Goal: Task Accomplishment & Management: Manage account settings

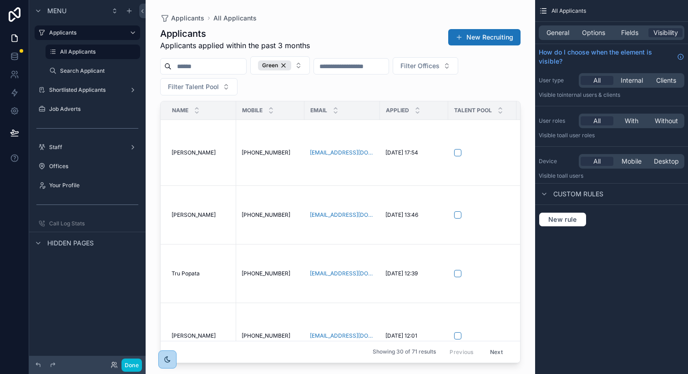
click at [35, 316] on div "Menu Applicants All Applicants Search Applicant Shortlisted Applicants Job Adve…" at bounding box center [87, 181] width 116 height 363
click at [65, 147] on label "Staff" at bounding box center [85, 147] width 73 height 7
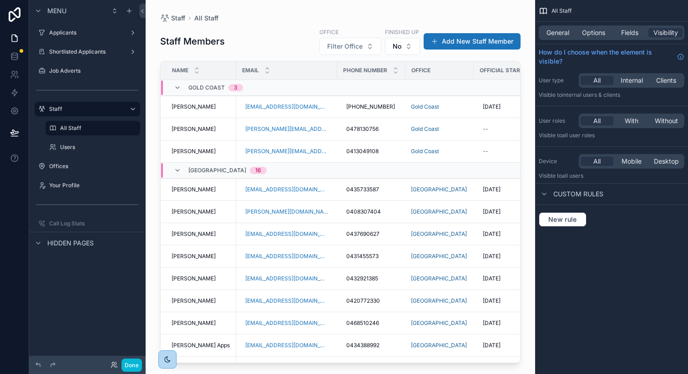
click at [440, 39] on div "scrollable content" at bounding box center [340, 181] width 389 height 363
click at [446, 36] on button "Add New Staff Member" at bounding box center [472, 41] width 97 height 16
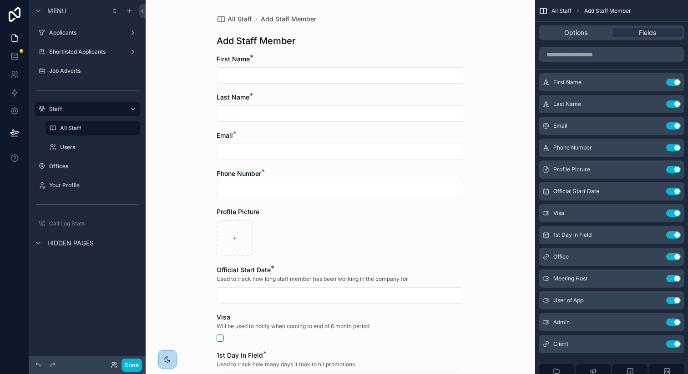
click at [256, 73] on input "scrollable content" at bounding box center [340, 75] width 247 height 13
type input "****"
click at [257, 114] on input "scrollable content" at bounding box center [340, 113] width 247 height 13
type input "***"
click at [183, 138] on div "All Staff Add Staff Member Add Staff Member First Name * **** Last Name * *** E…" at bounding box center [340, 187] width 389 height 374
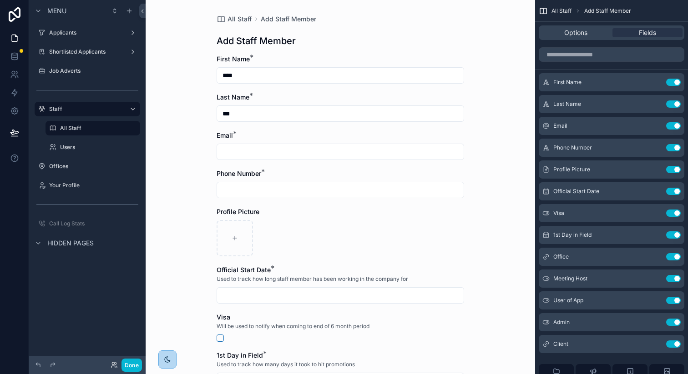
click at [252, 148] on input "scrollable content" at bounding box center [340, 152] width 247 height 13
type input "**********"
click at [271, 192] on input "scrollable content" at bounding box center [340, 190] width 247 height 13
click at [281, 192] on input "scrollable content" at bounding box center [340, 190] width 247 height 13
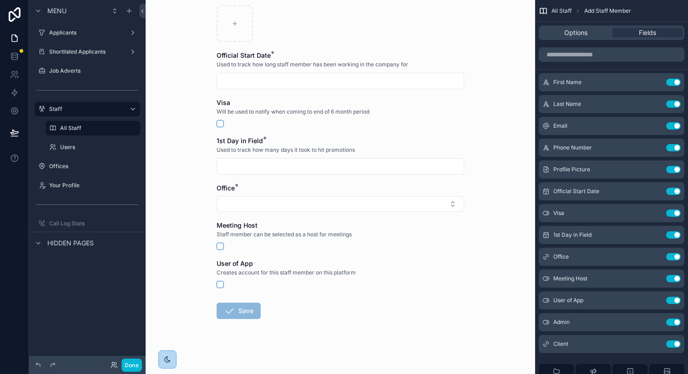
scroll to position [215, 0]
click at [183, 205] on div "**********" at bounding box center [340, 187] width 389 height 374
click at [267, 208] on button "Select Button" at bounding box center [340, 203] width 247 height 15
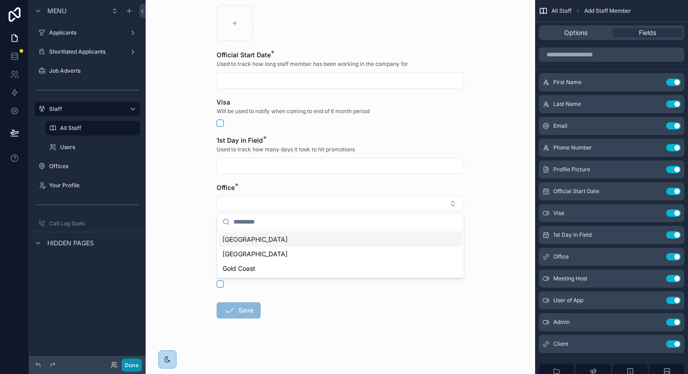
click at [132, 369] on button "Done" at bounding box center [131, 365] width 20 height 13
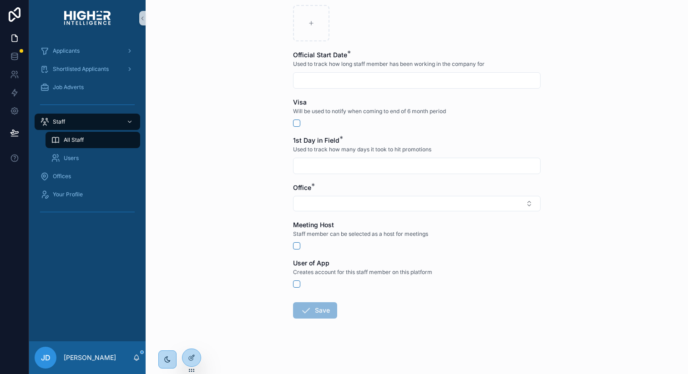
scroll to position [0, 0]
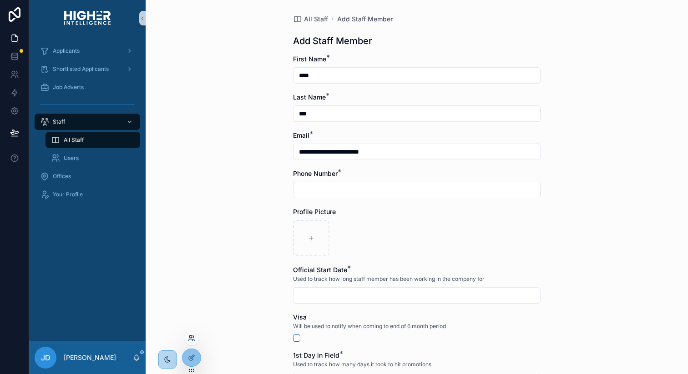
click at [192, 338] on icon at bounding box center [191, 338] width 7 height 7
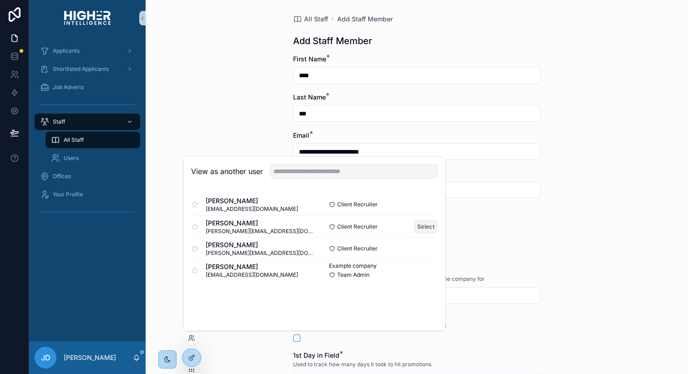
click at [421, 225] on button "Select" at bounding box center [426, 226] width 24 height 13
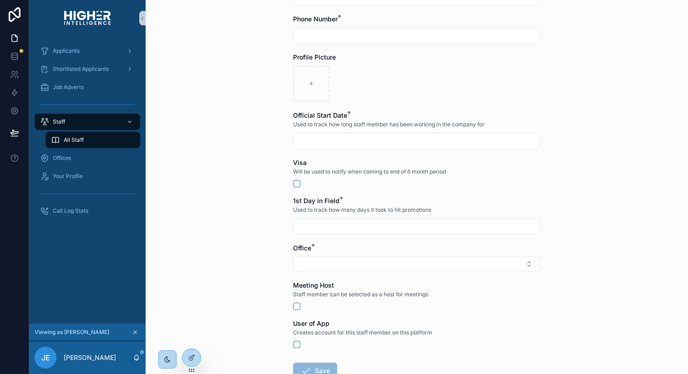
scroll to position [190, 0]
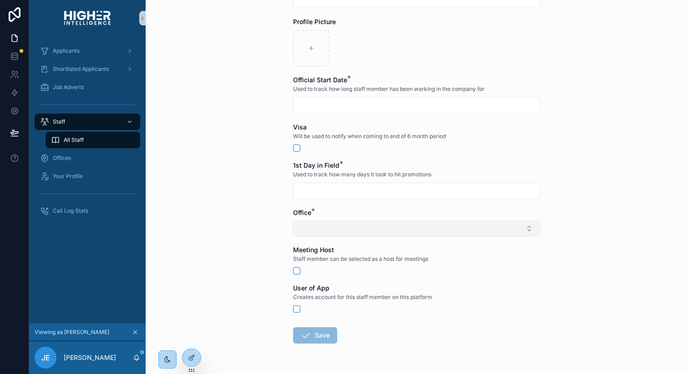
click at [316, 234] on button "Select Button" at bounding box center [416, 228] width 247 height 15
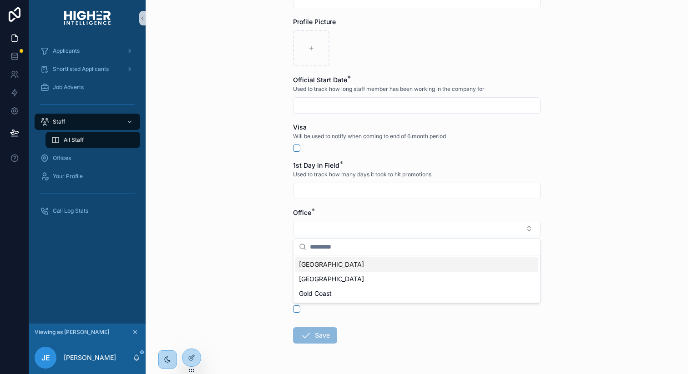
click at [242, 247] on div "**********" at bounding box center [417, 187] width 542 height 374
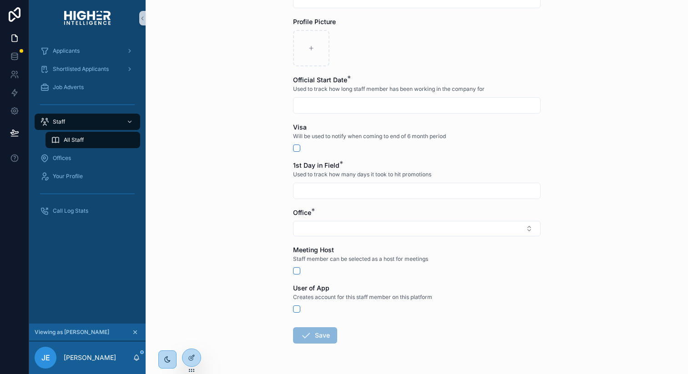
click at [319, 220] on div "Office *" at bounding box center [416, 222] width 247 height 28
click at [318, 226] on button "Select Button" at bounding box center [416, 228] width 247 height 15
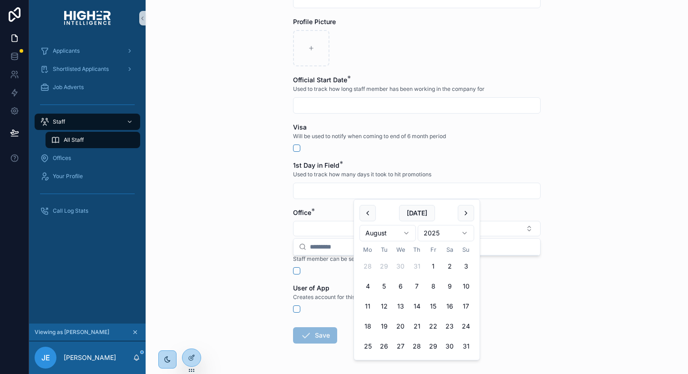
click at [327, 191] on input "scrollable content" at bounding box center [416, 191] width 247 height 13
click at [272, 228] on div "**********" at bounding box center [417, 187] width 542 height 374
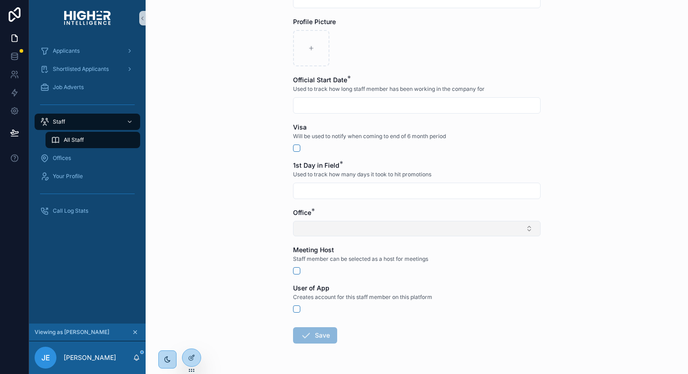
click at [300, 228] on button "Select Button" at bounding box center [416, 228] width 247 height 15
click at [242, 232] on div "**********" at bounding box center [417, 187] width 542 height 374
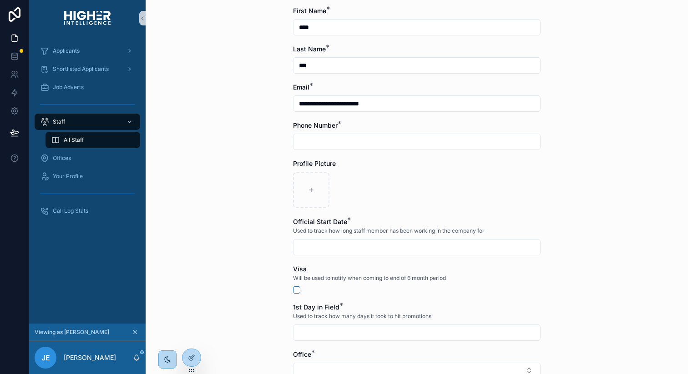
scroll to position [0, 0]
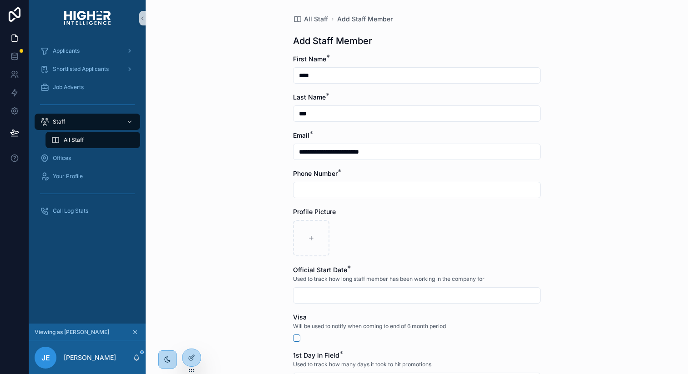
click at [335, 189] on input "scrollable content" at bounding box center [416, 190] width 247 height 13
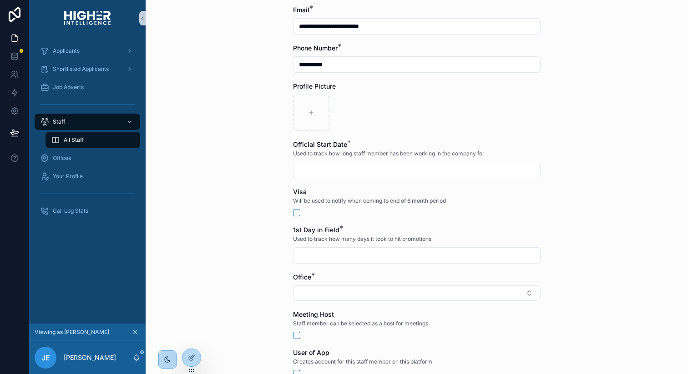
scroll to position [127, 0]
type input "**********"
click at [355, 162] on input "scrollable content" at bounding box center [416, 168] width 247 height 13
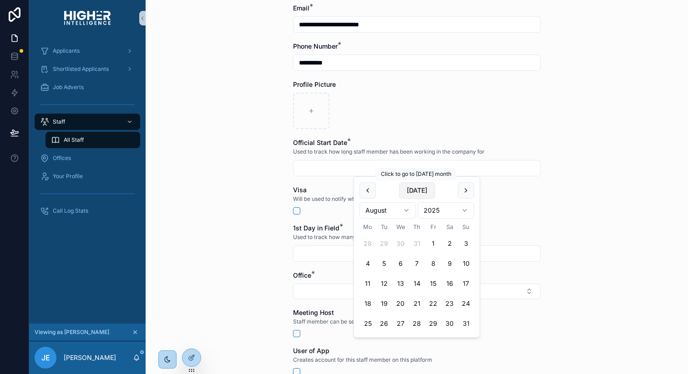
click at [421, 190] on button "Today" at bounding box center [417, 190] width 36 height 16
click at [371, 241] on button "1" at bounding box center [367, 244] width 16 height 16
type input "**********"
click at [239, 222] on div "**********" at bounding box center [417, 60] width 542 height 374
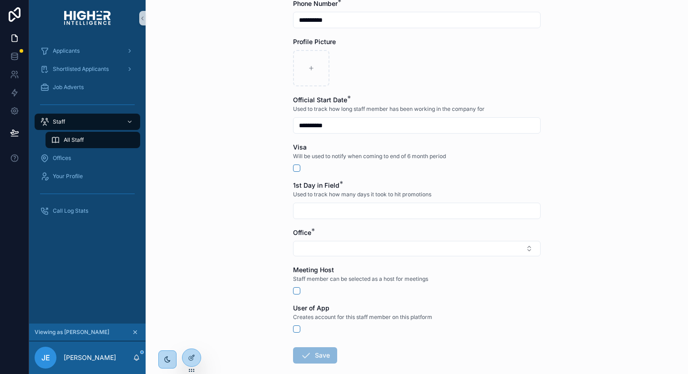
scroll to position [178, 0]
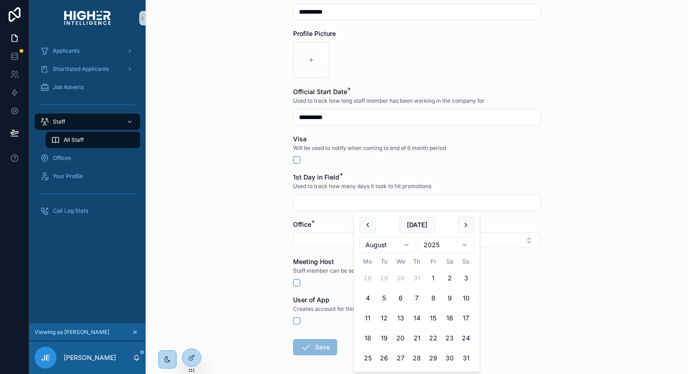
click at [323, 200] on input "scrollable content" at bounding box center [416, 203] width 247 height 13
click at [418, 225] on button "Today" at bounding box center [417, 225] width 36 height 16
click at [363, 278] on button "1" at bounding box center [367, 278] width 16 height 16
type input "**********"
click at [223, 174] on div "**********" at bounding box center [417, 9] width 542 height 374
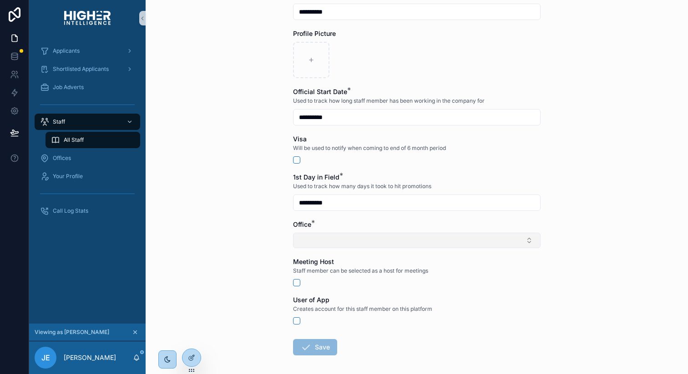
click at [350, 240] on button "Select Button" at bounding box center [416, 240] width 247 height 15
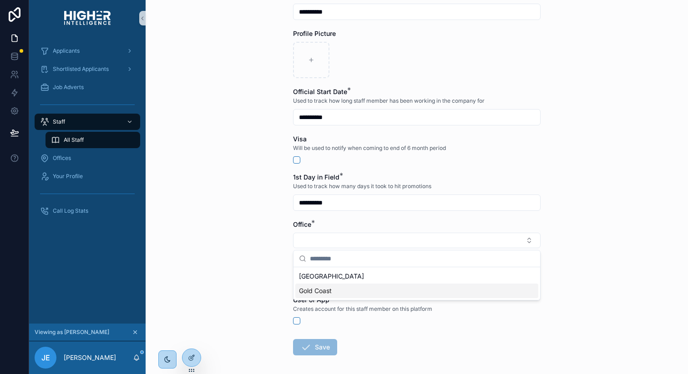
click at [319, 288] on span "Gold Coast" at bounding box center [315, 291] width 33 height 9
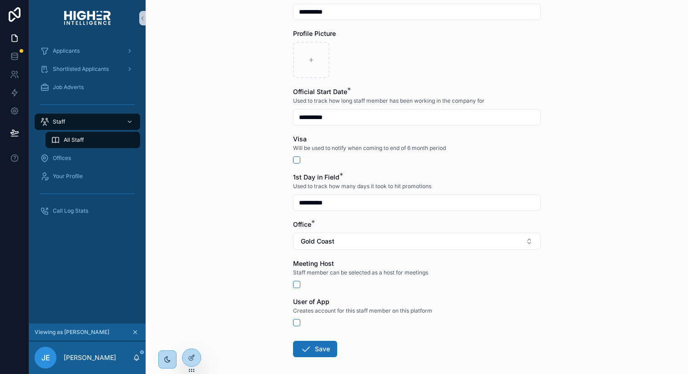
click at [263, 250] on div "**********" at bounding box center [417, 187] width 542 height 374
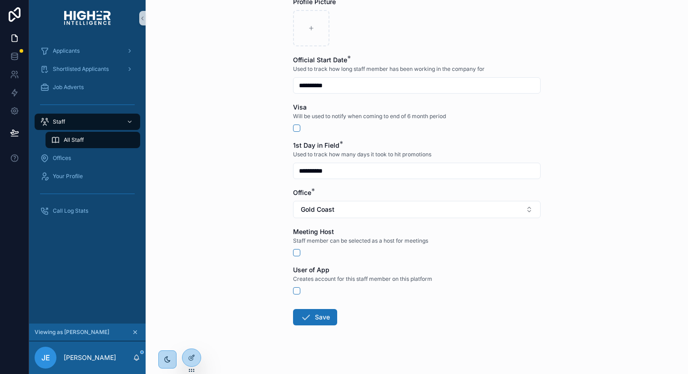
scroll to position [217, 0]
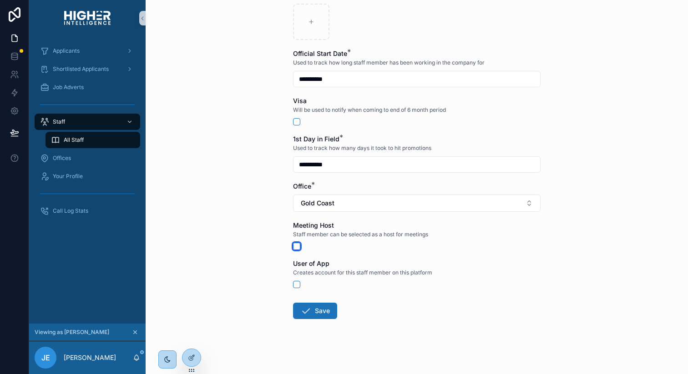
click at [300, 247] on button "scrollable content" at bounding box center [296, 246] width 7 height 7
click at [298, 284] on button "scrollable content" at bounding box center [296, 284] width 7 height 7
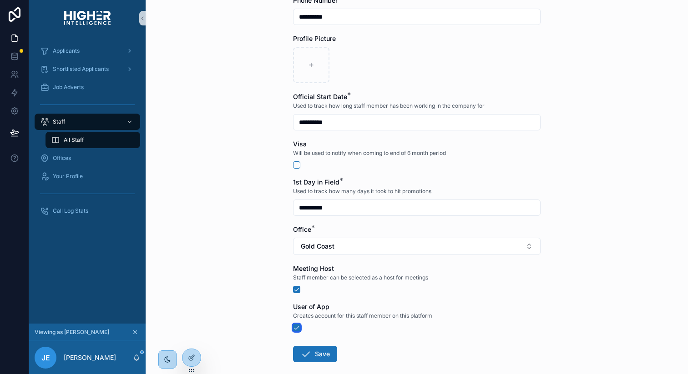
scroll to position [220, 0]
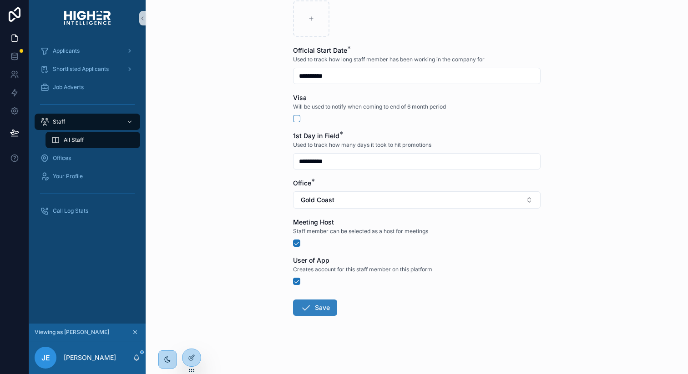
click at [315, 307] on button "Save" at bounding box center [315, 308] width 44 height 16
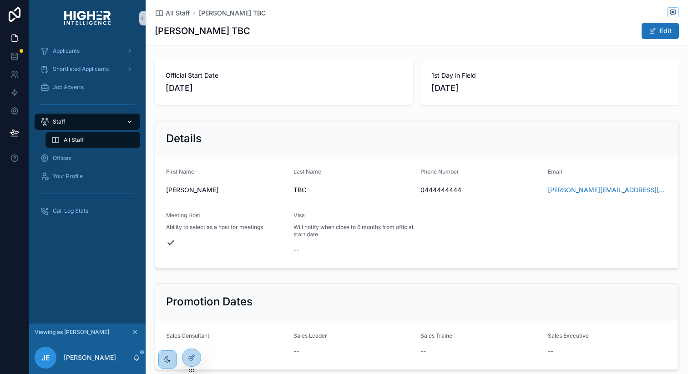
click at [75, 116] on div "Staff" at bounding box center [87, 122] width 95 height 15
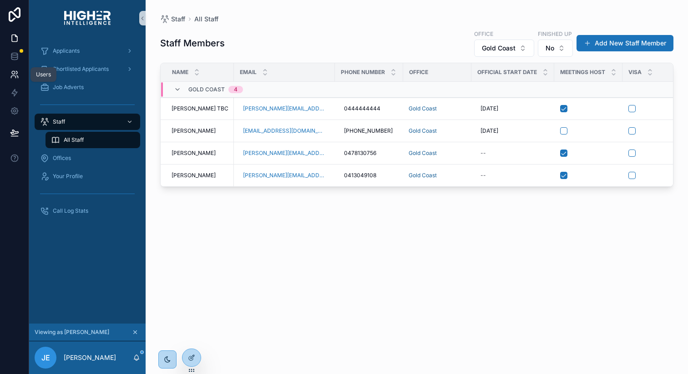
click at [10, 71] on icon at bounding box center [14, 74] width 9 height 9
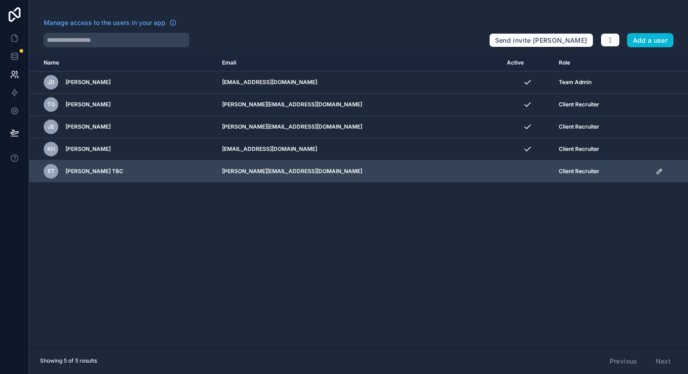
click at [656, 170] on icon "scrollable content" at bounding box center [659, 171] width 7 height 7
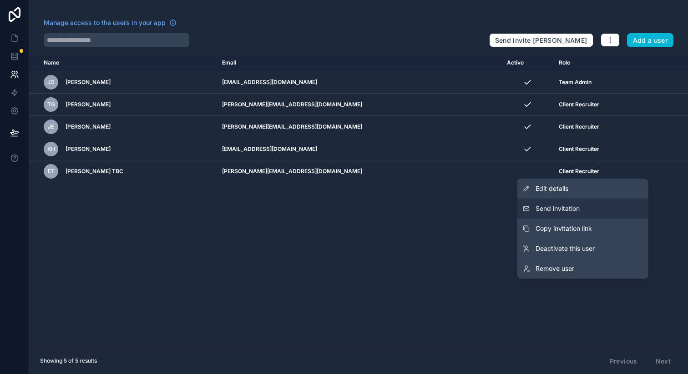
click at [564, 207] on span "Send invitation" at bounding box center [557, 208] width 44 height 9
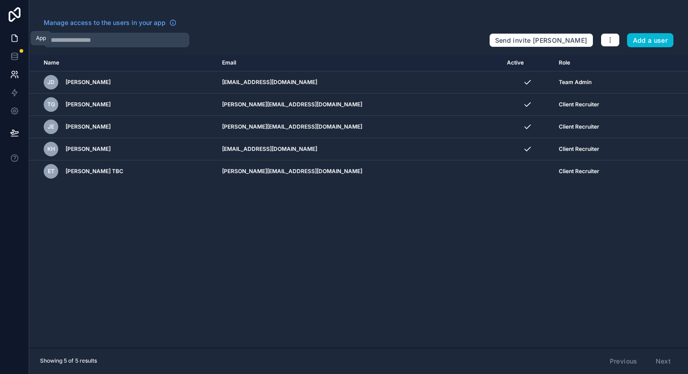
click at [12, 32] on link at bounding box center [14, 38] width 29 height 18
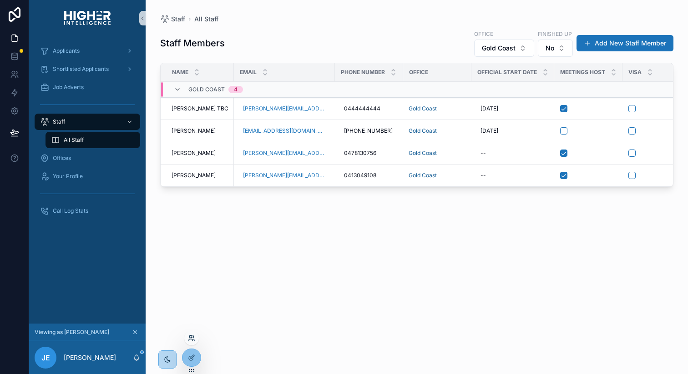
click at [190, 337] on icon at bounding box center [191, 338] width 7 height 7
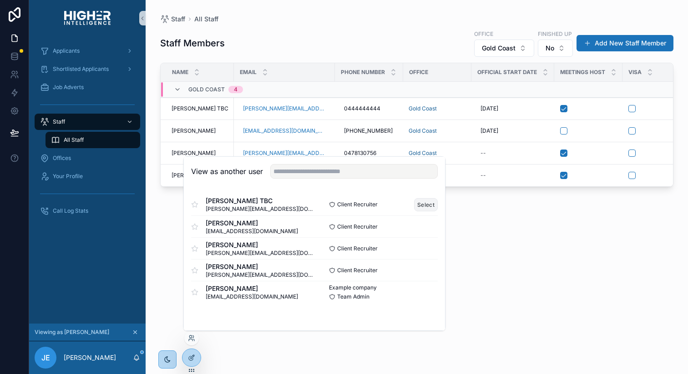
click at [426, 204] on button "Select" at bounding box center [426, 204] width 24 height 13
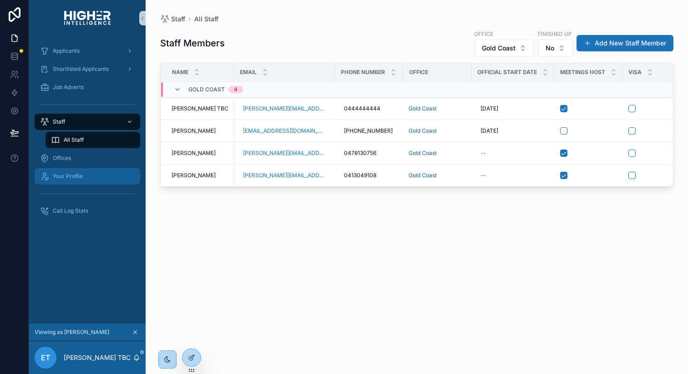
click at [71, 177] on span "Your Profile" at bounding box center [68, 176] width 30 height 7
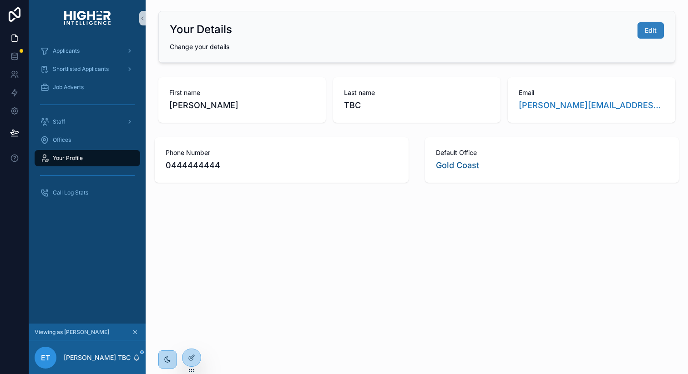
click at [647, 32] on span "Edit" at bounding box center [651, 30] width 12 height 9
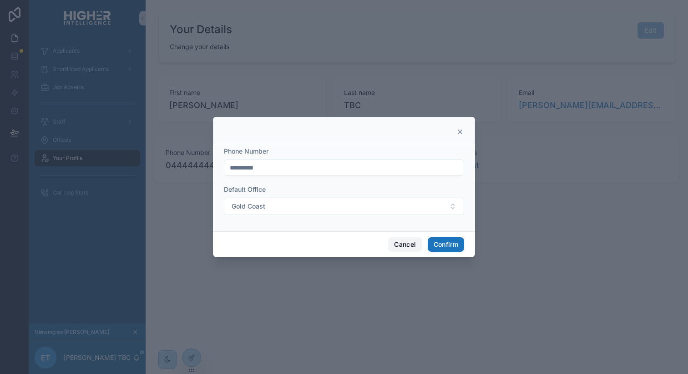
click at [405, 247] on button "Cancel" at bounding box center [405, 244] width 34 height 15
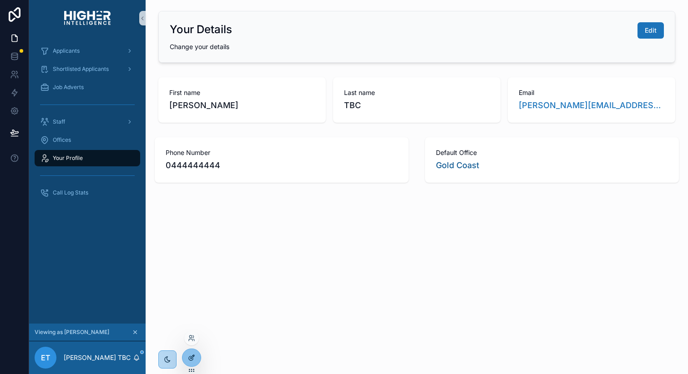
click at [192, 358] on icon at bounding box center [193, 357] width 4 height 4
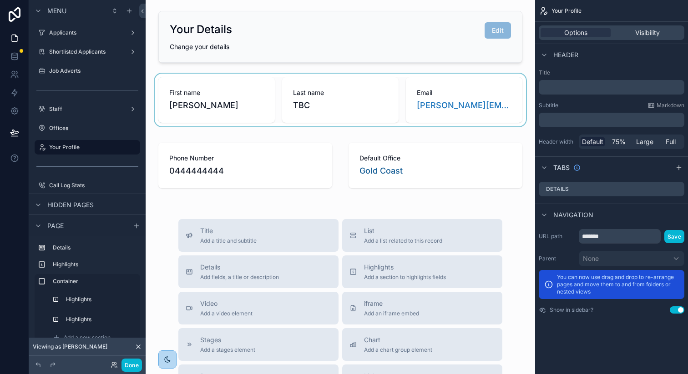
click at [335, 103] on div "scrollable content" at bounding box center [340, 100] width 375 height 53
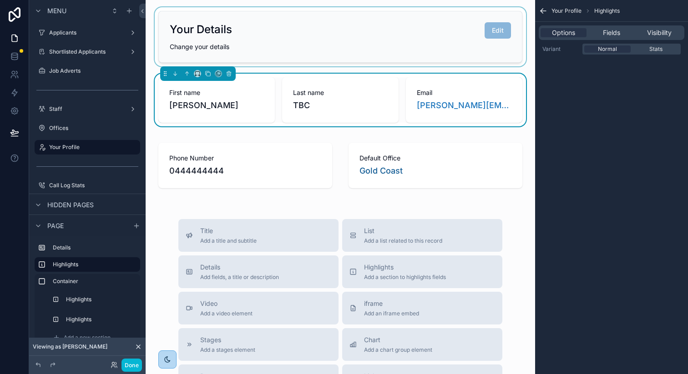
click at [476, 40] on div "scrollable content" at bounding box center [340, 36] width 375 height 59
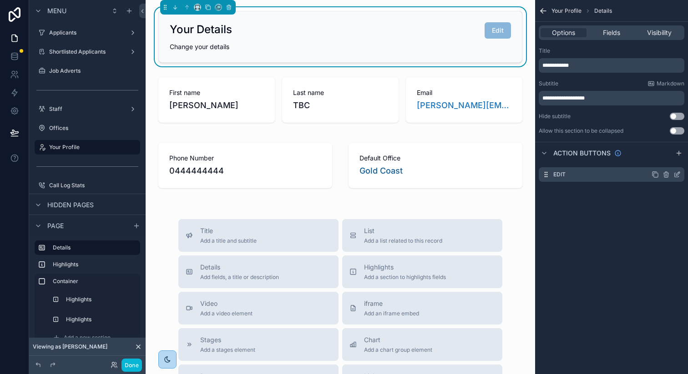
click at [678, 176] on icon "scrollable content" at bounding box center [676, 174] width 7 height 7
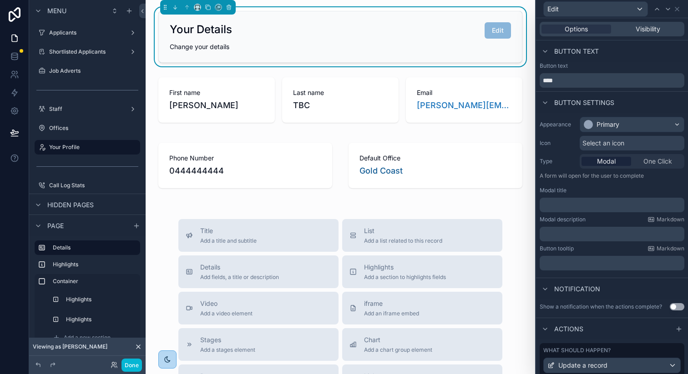
scroll to position [63, 0]
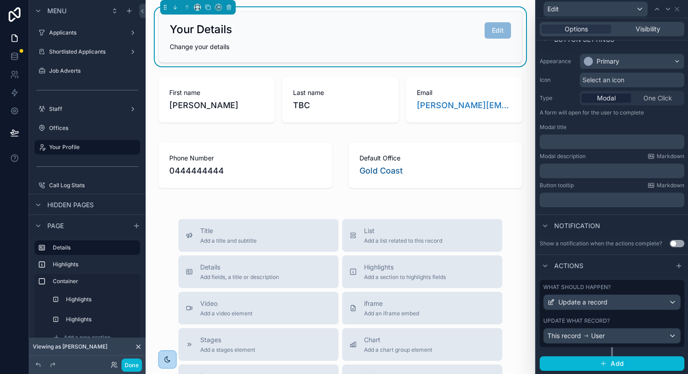
click at [631, 287] on div "What should happen?" at bounding box center [611, 287] width 137 height 7
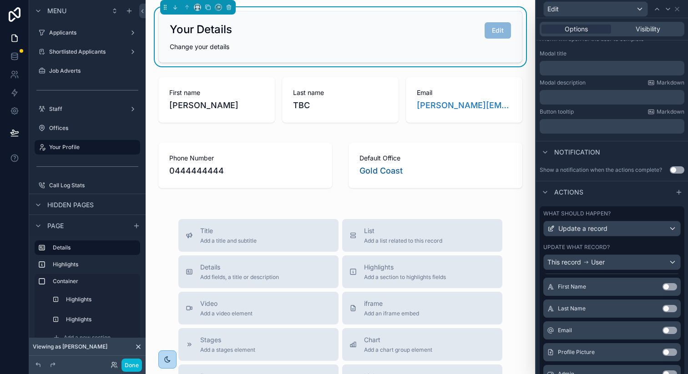
scroll to position [180, 0]
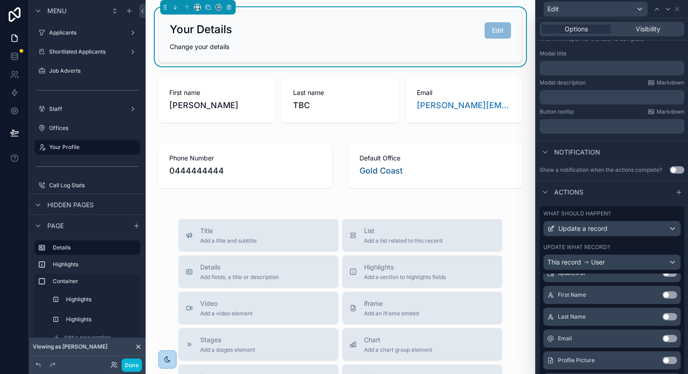
click at [669, 294] on button "Use setting" at bounding box center [669, 295] width 15 height 7
click at [667, 296] on button "Use setting" at bounding box center [669, 295] width 15 height 7
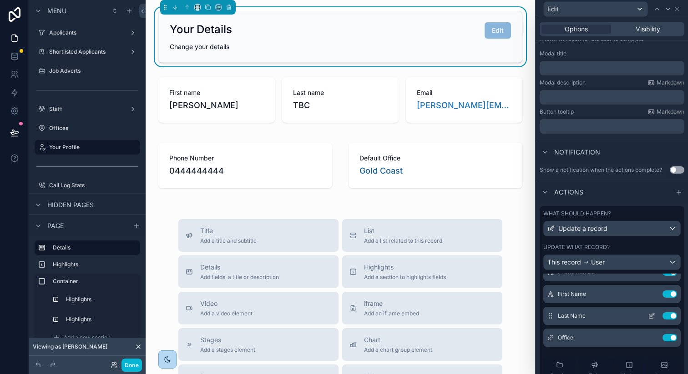
scroll to position [0, 0]
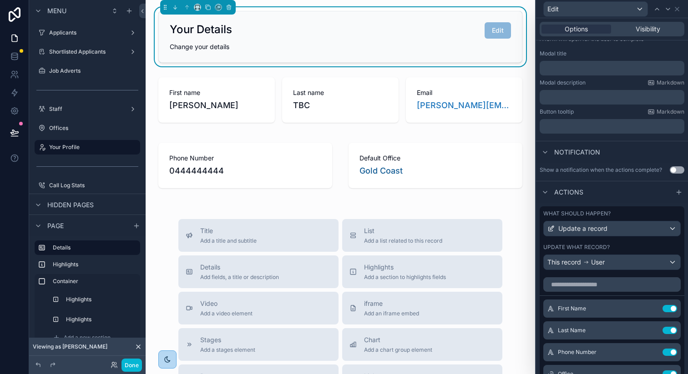
click at [681, 9] on div "Edit" at bounding box center [612, 9] width 145 height 18
click at [678, 9] on icon at bounding box center [676, 8] width 7 height 7
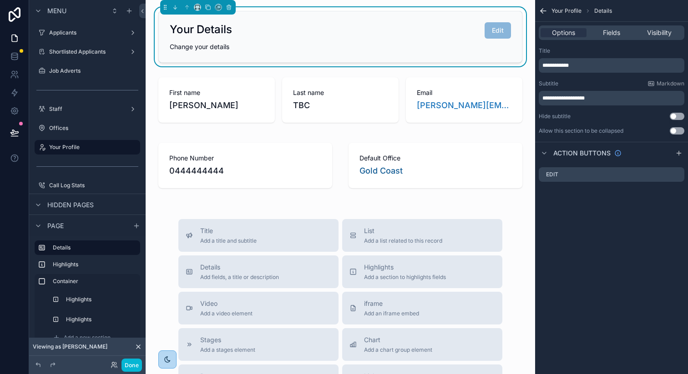
click at [540, 10] on icon "scrollable content" at bounding box center [543, 10] width 9 height 9
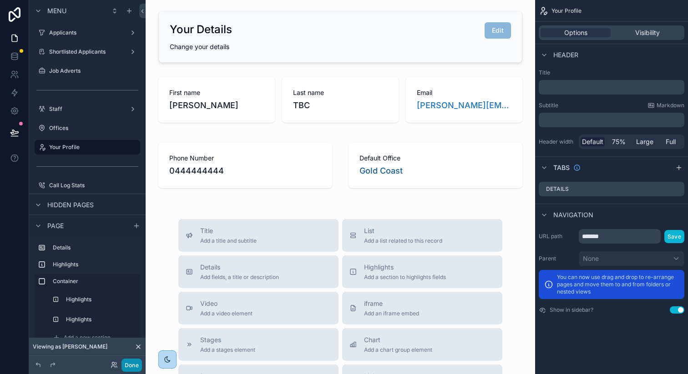
click at [135, 369] on button "Done" at bounding box center [131, 365] width 20 height 13
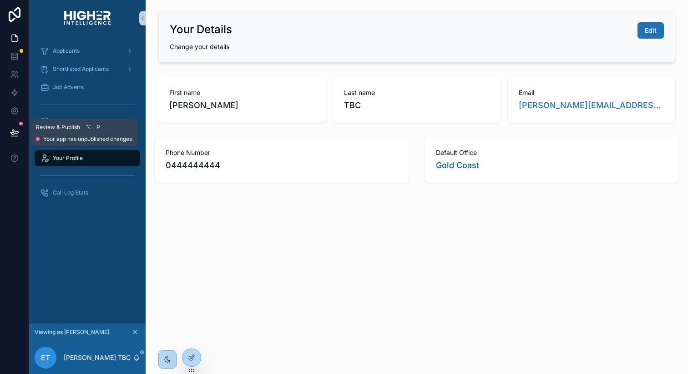
click at [17, 132] on icon at bounding box center [14, 132] width 8 height 5
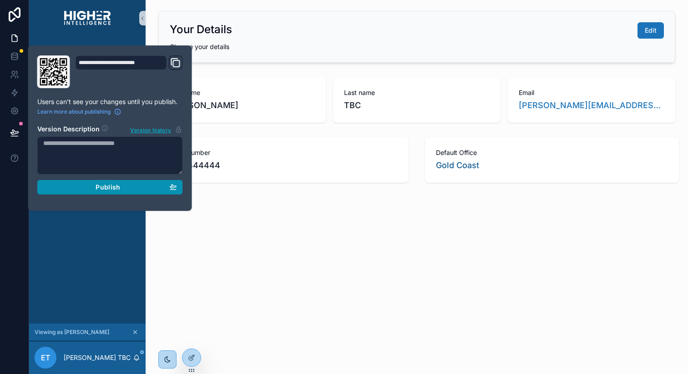
click at [126, 181] on button "Publish" at bounding box center [110, 187] width 146 height 15
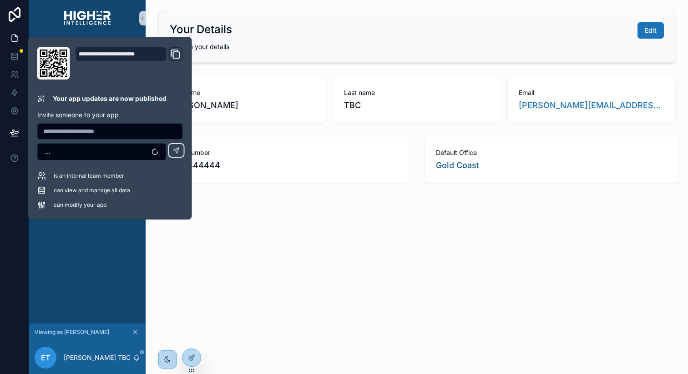
click at [97, 266] on div "Applicants Shortlisted Applicants Job Adverts Staff Offices Your Profile Call L…" at bounding box center [87, 180] width 116 height 288
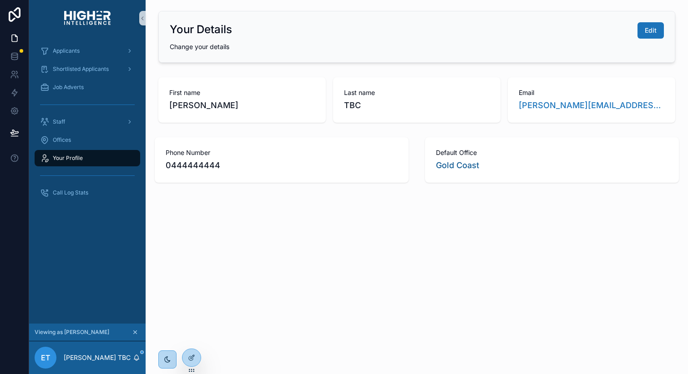
click at [374, 227] on div "Your Details Edit Change your details First name [PERSON_NAME] Last name TBC Em…" at bounding box center [417, 122] width 542 height 245
click at [653, 33] on span "Edit" at bounding box center [651, 30] width 12 height 9
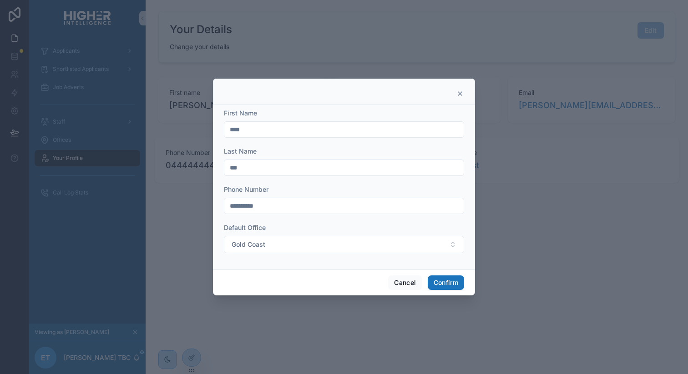
click at [459, 92] on icon at bounding box center [459, 93] width 7 height 7
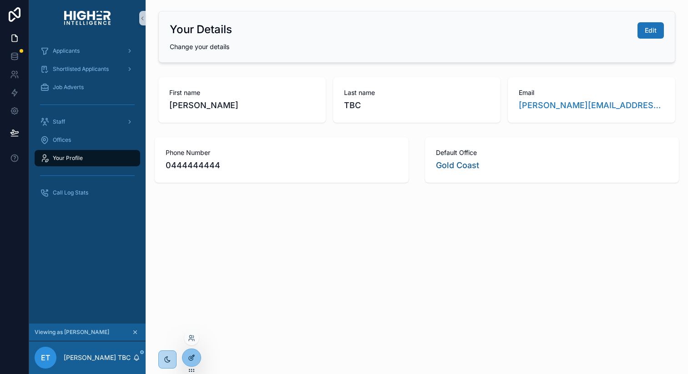
click at [193, 353] on div at bounding box center [191, 357] width 18 height 17
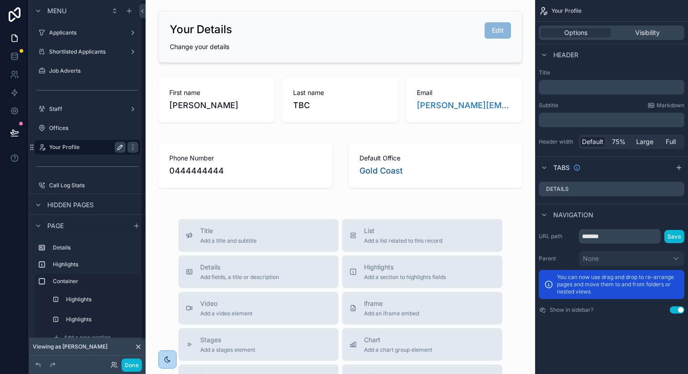
click at [120, 145] on icon "scrollable content" at bounding box center [119, 147] width 7 height 7
click at [64, 146] on input "**********" at bounding box center [80, 147] width 62 height 11
type input "**********"
click at [137, 361] on button "Done" at bounding box center [131, 365] width 20 height 13
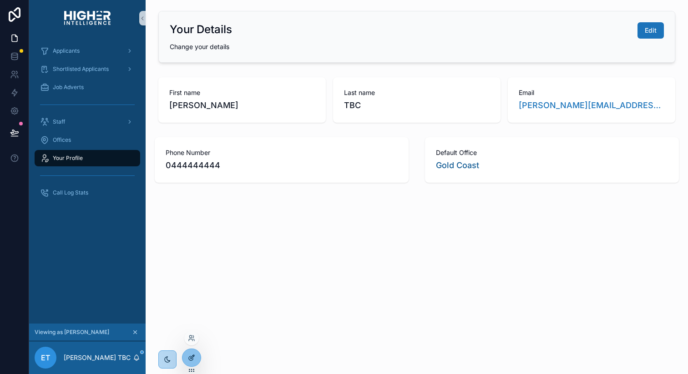
click at [193, 352] on div at bounding box center [191, 357] width 18 height 17
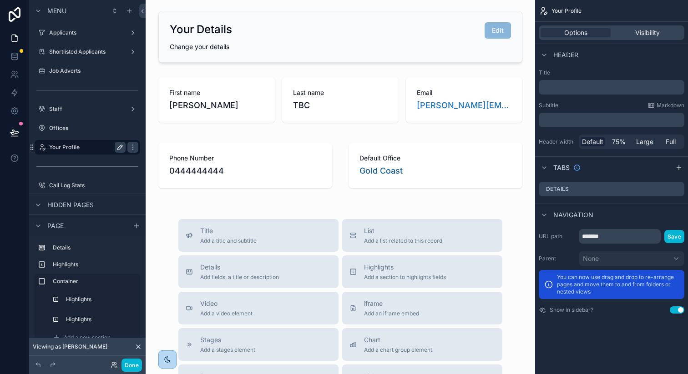
click at [123, 144] on icon "scrollable content" at bounding box center [119, 147] width 7 height 7
click at [65, 148] on input "**********" at bounding box center [80, 147] width 62 height 11
type input "**********"
click at [129, 145] on icon "scrollable content" at bounding box center [132, 147] width 7 height 7
click at [130, 367] on button "Done" at bounding box center [131, 365] width 20 height 13
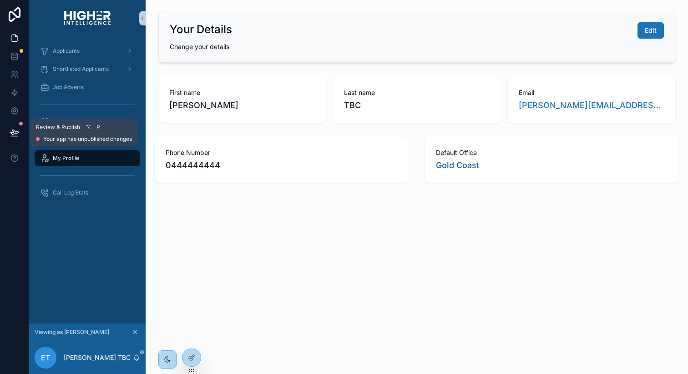
click at [13, 138] on button at bounding box center [15, 132] width 20 height 25
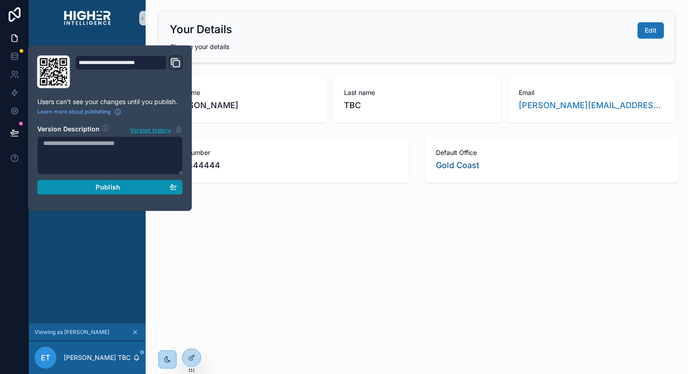
click at [125, 188] on div "Publish" at bounding box center [110, 187] width 134 height 8
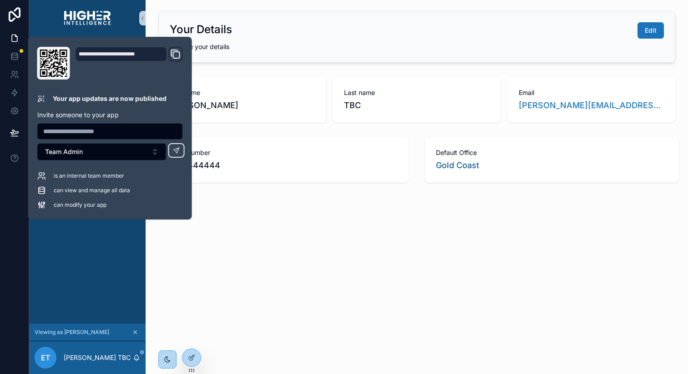
click at [414, 263] on div "Your Details Edit Change your details First name [PERSON_NAME] Last name TBC Em…" at bounding box center [417, 187] width 542 height 374
